Goal: Information Seeking & Learning: Check status

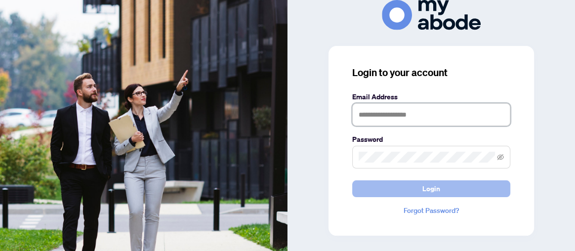
type input "**********"
click at [431, 186] on span "Login" at bounding box center [431, 189] width 18 height 16
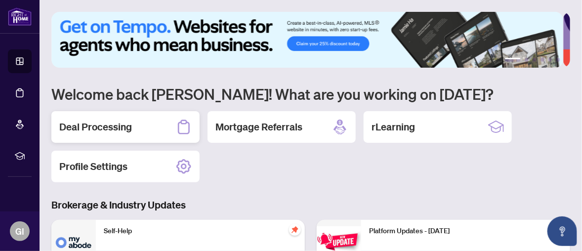
click at [151, 121] on div "Deal Processing" at bounding box center [125, 127] width 148 height 32
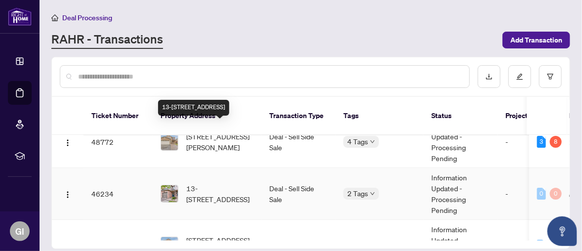
scroll to position [99, 0]
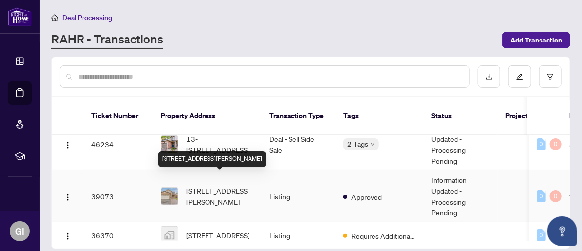
click at [214, 185] on span "9 Brennan Rd, Ajax, Ontario L1T 2G1, Canada" at bounding box center [219, 196] width 67 height 22
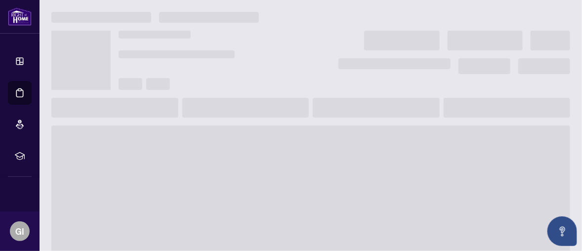
click at [214, 185] on span at bounding box center [310, 204] width 518 height 158
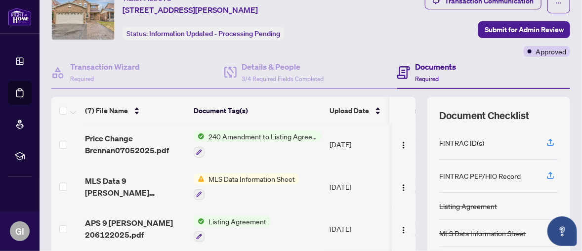
scroll to position [38, 0]
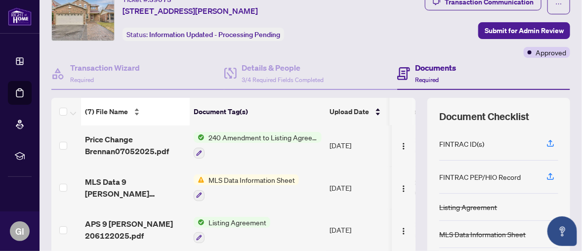
click at [133, 106] on div "(7) File Name" at bounding box center [135, 111] width 101 height 11
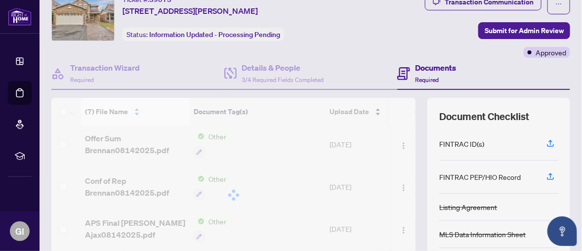
scroll to position [0, 0]
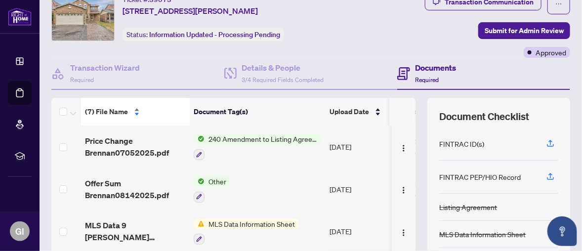
click at [136, 106] on div "(7) File Name" at bounding box center [135, 111] width 101 height 11
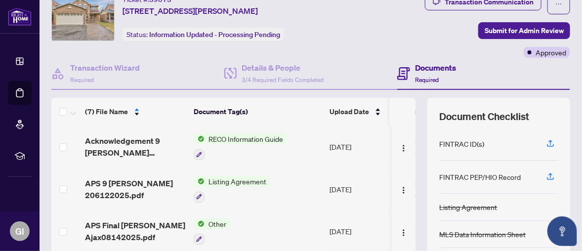
click at [229, 178] on span "Listing Agreement" at bounding box center [237, 181] width 66 height 11
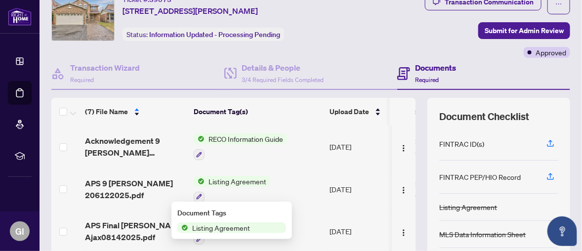
click at [229, 178] on span "Listing Agreement" at bounding box center [237, 181] width 66 height 11
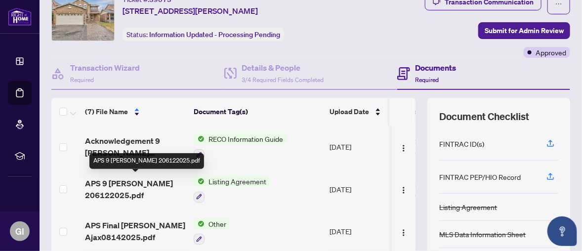
click at [119, 187] on span "APS 9 Brennan 206122025.pdf" at bounding box center [135, 189] width 101 height 24
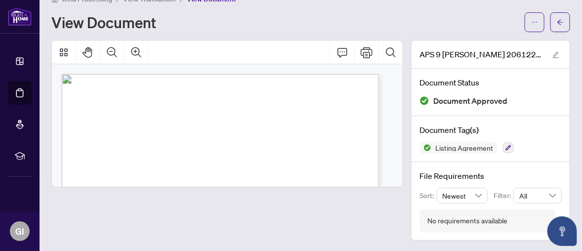
scroll to position [99, 0]
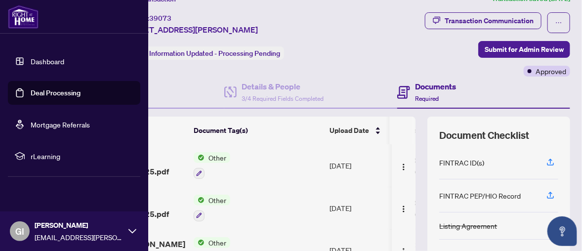
click at [40, 88] on link "Deal Processing" at bounding box center [56, 92] width 50 height 9
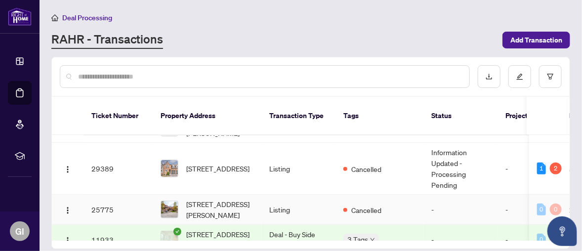
scroll to position [267, 0]
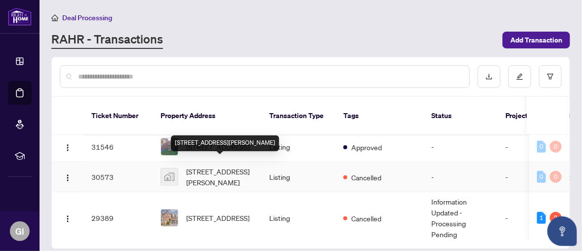
click at [212, 166] on span "9 Brennan Road, Ajax, ON, Canada" at bounding box center [219, 177] width 67 height 22
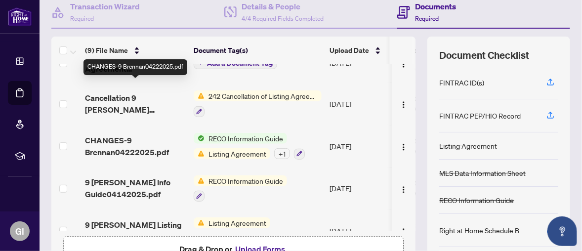
scroll to position [198, 0]
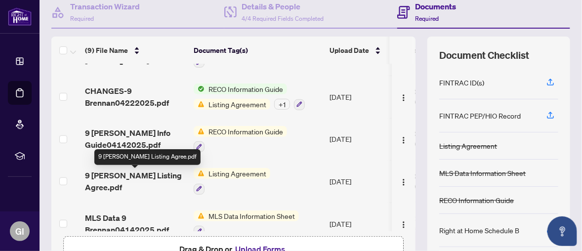
click at [164, 174] on span "9 Brennan Listing Agree.pdf" at bounding box center [135, 181] width 101 height 24
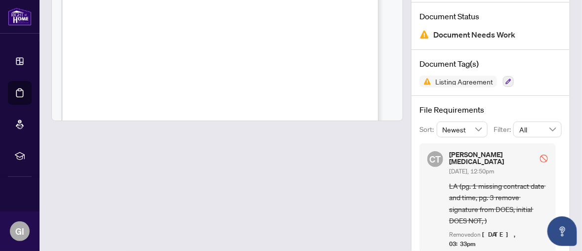
scroll to position [231, 0]
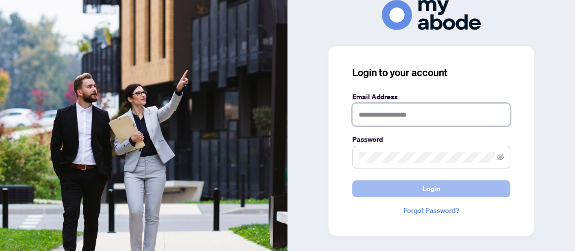
type input "**********"
click at [440, 185] on button "Login" at bounding box center [431, 188] width 158 height 17
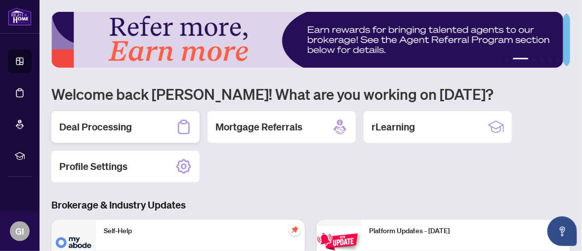
click at [131, 123] on h2 "Deal Processing" at bounding box center [95, 127] width 73 height 14
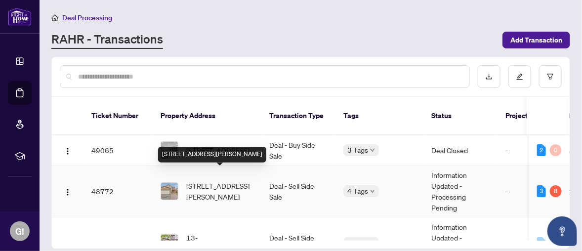
click at [216, 180] on span "9 Brennan Rd, Ajax, Ontario L1T 2G1, Canada" at bounding box center [219, 191] width 67 height 22
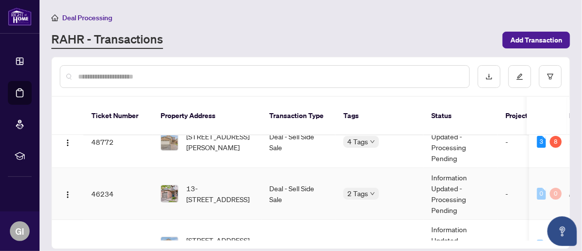
scroll to position [99, 0]
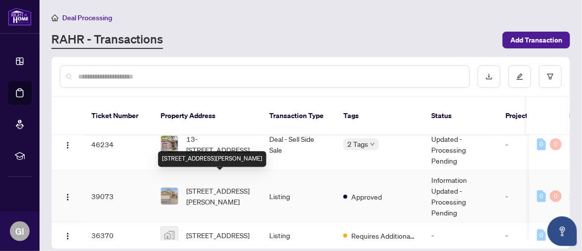
click at [219, 185] on span "9 Brennan Rd, Ajax, Ontario L1T 2G1, Canada" at bounding box center [219, 196] width 67 height 22
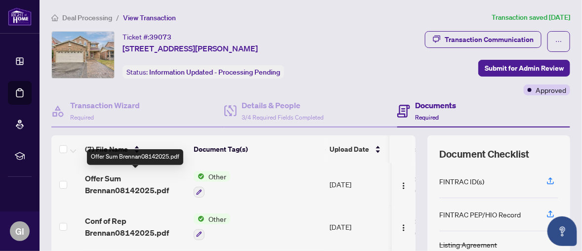
click at [134, 183] on span "Offer Sum Brennan08142025.pdf" at bounding box center [135, 184] width 101 height 24
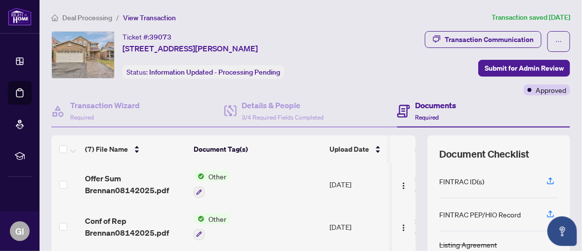
scroll to position [49, 0]
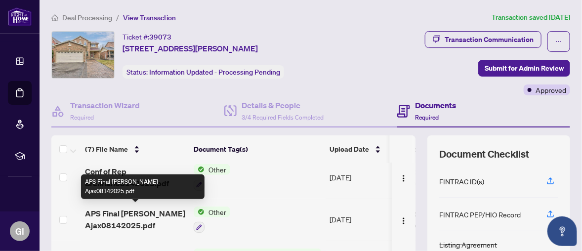
click at [124, 217] on span "APS Final Brennan Ajax08142025.pdf" at bounding box center [135, 219] width 101 height 24
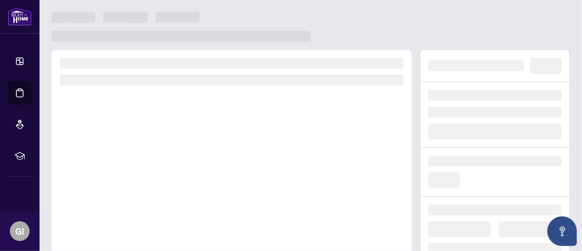
click at [124, 217] on div at bounding box center [231, 186] width 360 height 275
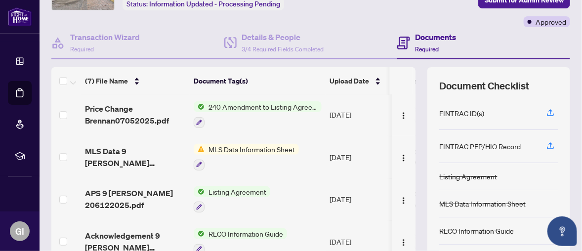
scroll to position [118, 0]
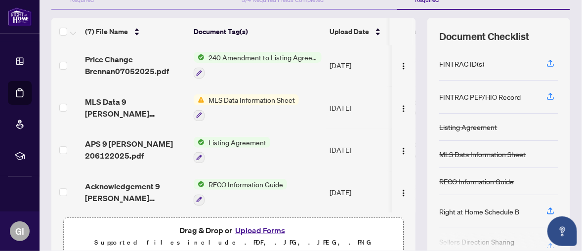
click at [468, 127] on div "Listing Agreement" at bounding box center [468, 126] width 58 height 11
click at [222, 137] on span "Listing Agreement" at bounding box center [237, 142] width 66 height 11
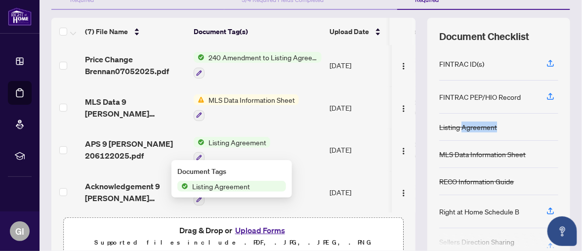
click at [226, 137] on span "Listing Agreement" at bounding box center [237, 142] width 66 height 11
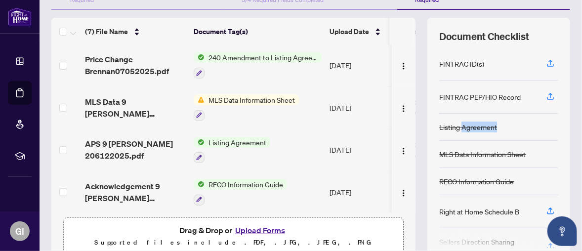
click at [226, 137] on span "Listing Agreement" at bounding box center [237, 142] width 66 height 11
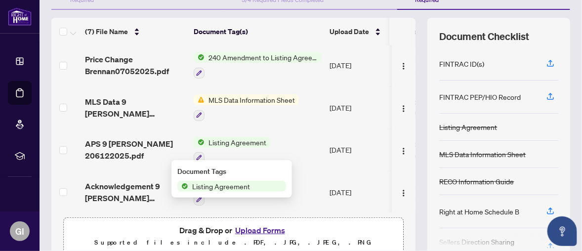
click at [213, 186] on span "Listing Agreement" at bounding box center [221, 186] width 66 height 11
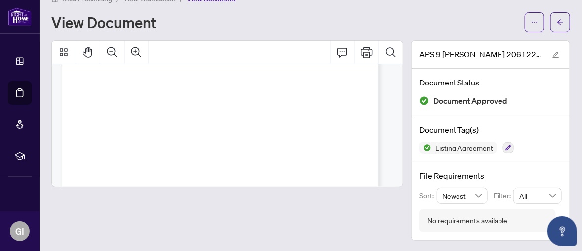
scroll to position [198, 0]
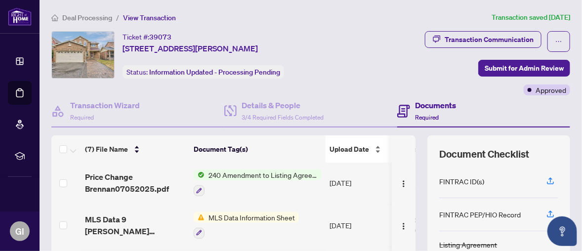
click at [376, 144] on div "Upload Date" at bounding box center [358, 149] width 59 height 11
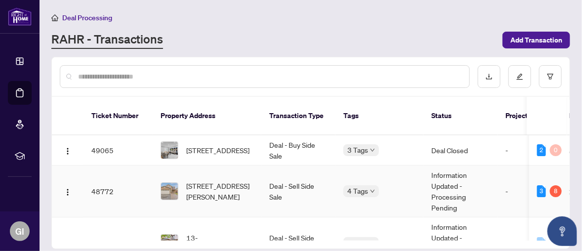
click at [270, 175] on td "Deal - Sell Side Sale" at bounding box center [298, 191] width 74 height 52
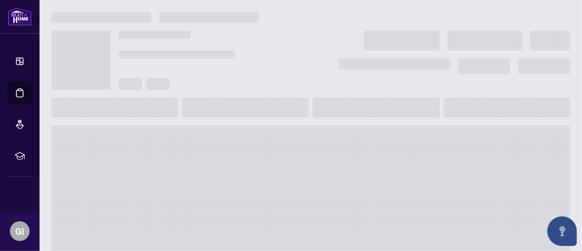
click at [270, 175] on span at bounding box center [310, 204] width 518 height 158
